Goal: Task Accomplishment & Management: Complete application form

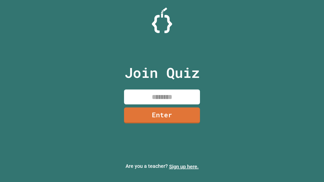
click at [184, 167] on link "Sign up here." at bounding box center [184, 167] width 30 height 6
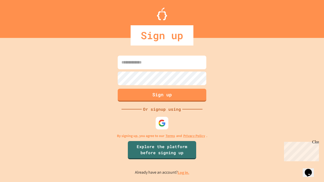
click at [184, 172] on link "Log in." at bounding box center [184, 172] width 12 height 5
